Goal: Task Accomplishment & Management: Manage account settings

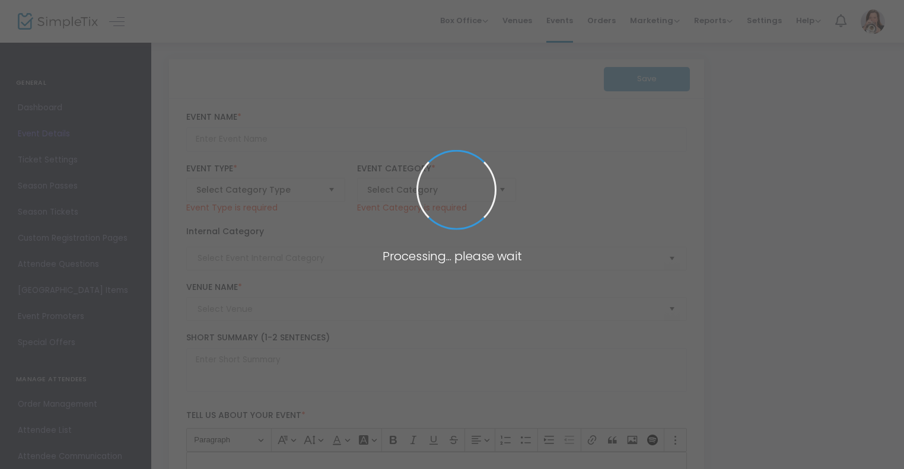
type input "Stocking Stuffer Silent Auction 2026"
type textarea "Stocking Stuffer Silent Auction"
checkbox input "true"
type input "Buy Tickets"
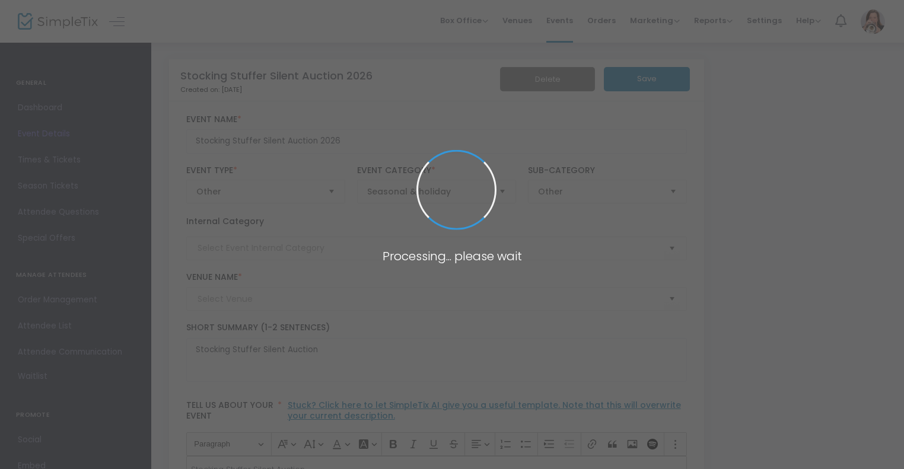
type input "UA-Pulaski Tech CHARTS Theater (UA-Pulaski Tech CHARTS Theater set map)"
